Goal: Find specific page/section: Find specific page/section

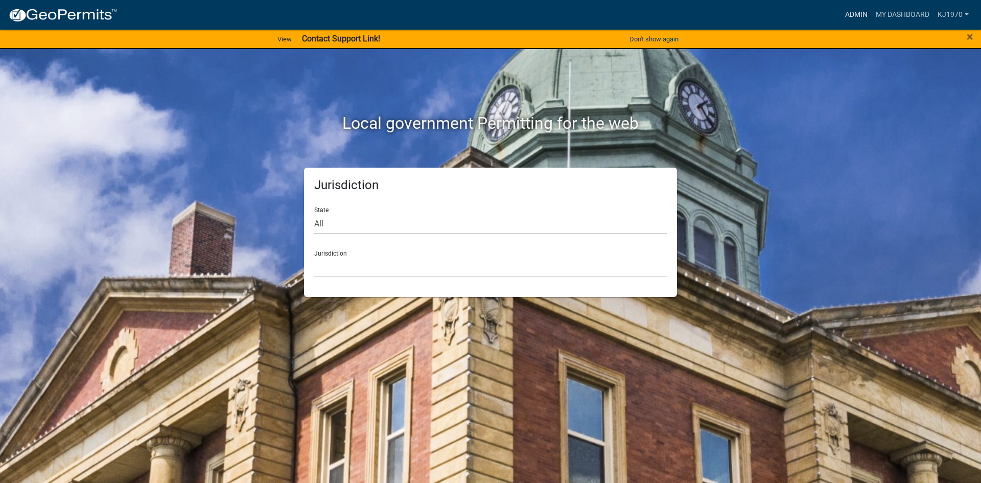
click at [852, 15] on link "Admin" at bounding box center [856, 14] width 31 height 19
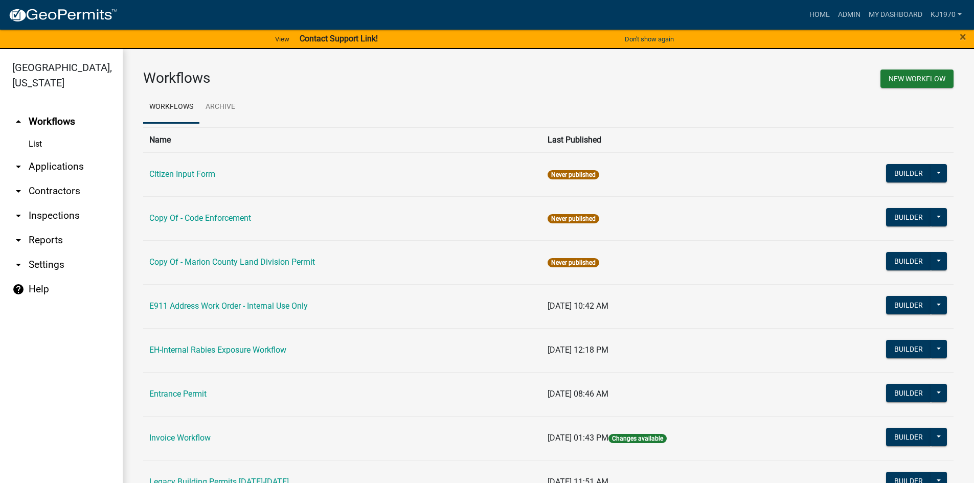
click at [61, 154] on link "arrow_drop_down Applications" at bounding box center [61, 166] width 123 height 25
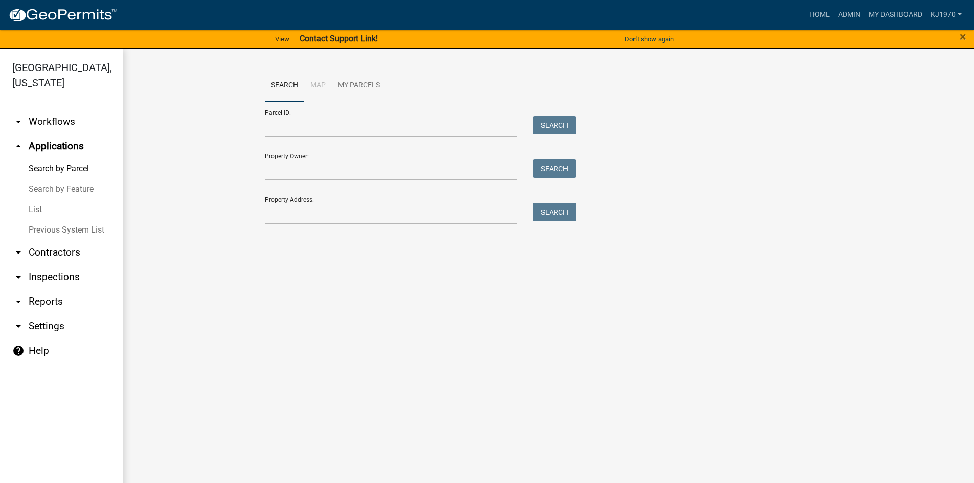
click at [33, 199] on link "List" at bounding box center [61, 209] width 123 height 20
